Goal: Find specific page/section: Find specific page/section

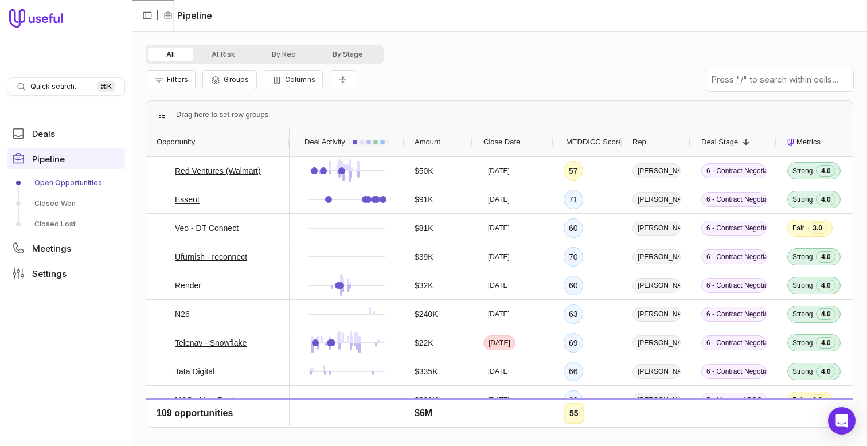
click at [70, 72] on nav "Quick search... ⌘ K Deals Pipeline Open Opportunities Closed Won Closed Lost Me…" at bounding box center [66, 223] width 132 height 446
click at [68, 80] on div "Quick search... ⌘ K" at bounding box center [66, 86] width 118 height 18
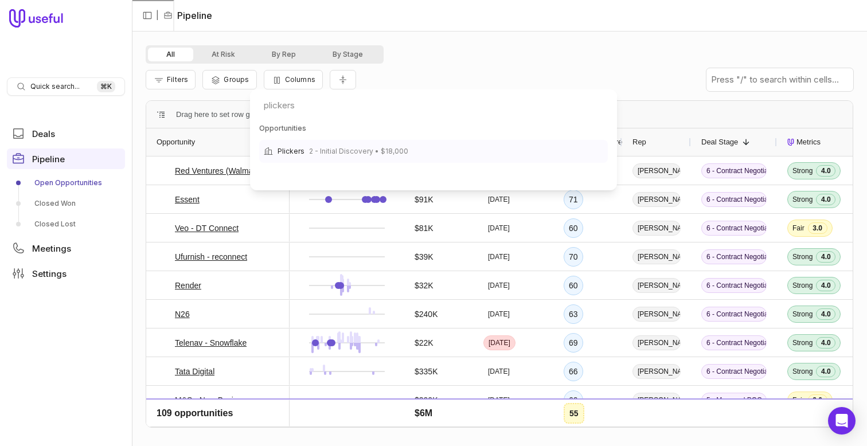
type input "plickers"
click at [337, 151] on span "2 - Initial Discovery • $18,000" at bounding box center [358, 151] width 99 height 14
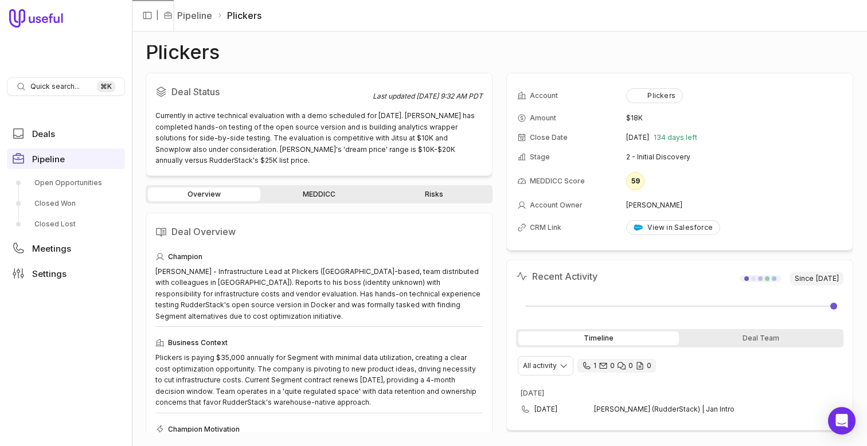
click at [319, 197] on link "MEDDICC" at bounding box center [319, 194] width 112 height 14
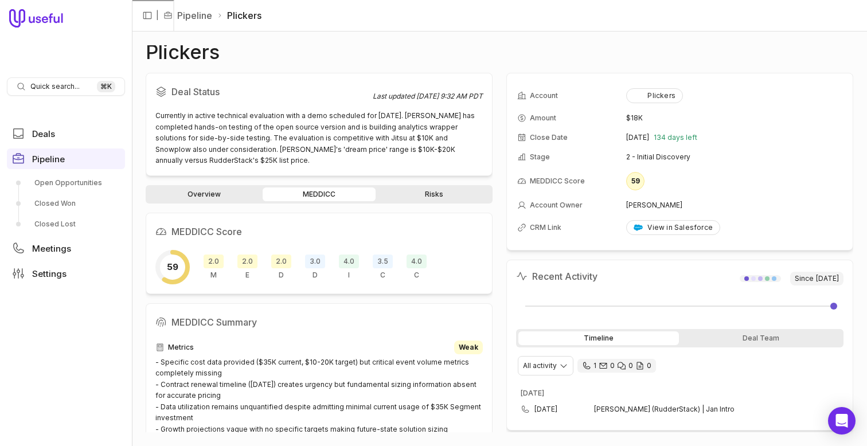
click at [49, 92] on div "Quick search... ⌘ K" at bounding box center [66, 86] width 118 height 18
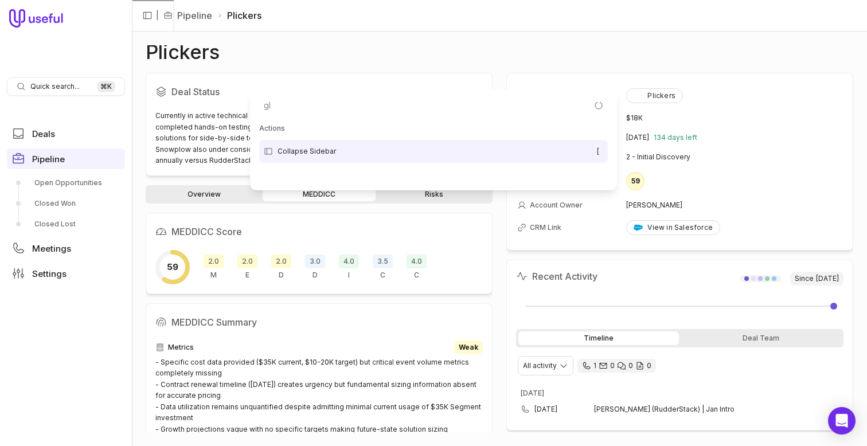
type input "g"
type input "flowgpt"
click at [334, 153] on span "3 - Use Case & Technical Validation • $75,000" at bounding box center [391, 151] width 156 height 14
